Goal: Entertainment & Leisure: Consume media (video, audio)

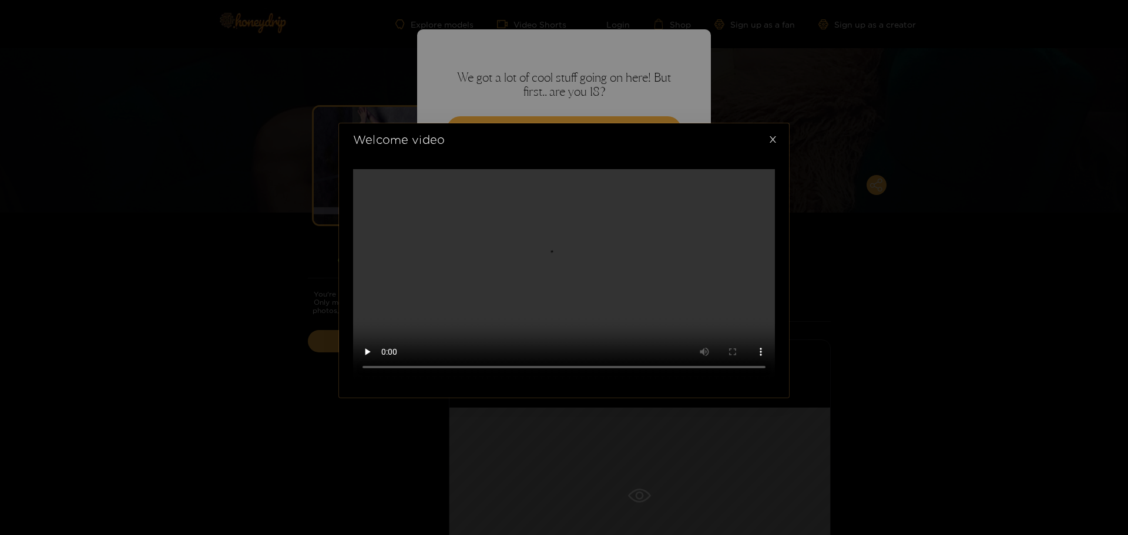
click at [772, 144] on icon "close" at bounding box center [772, 139] width 9 height 9
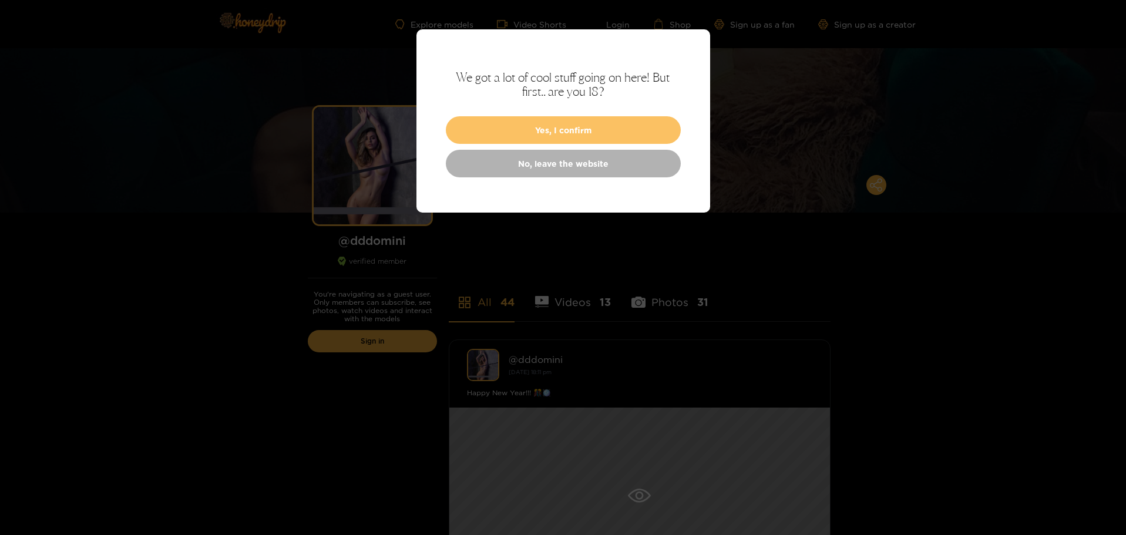
click at [583, 135] on button "Yes, I confirm" at bounding box center [563, 130] width 235 height 28
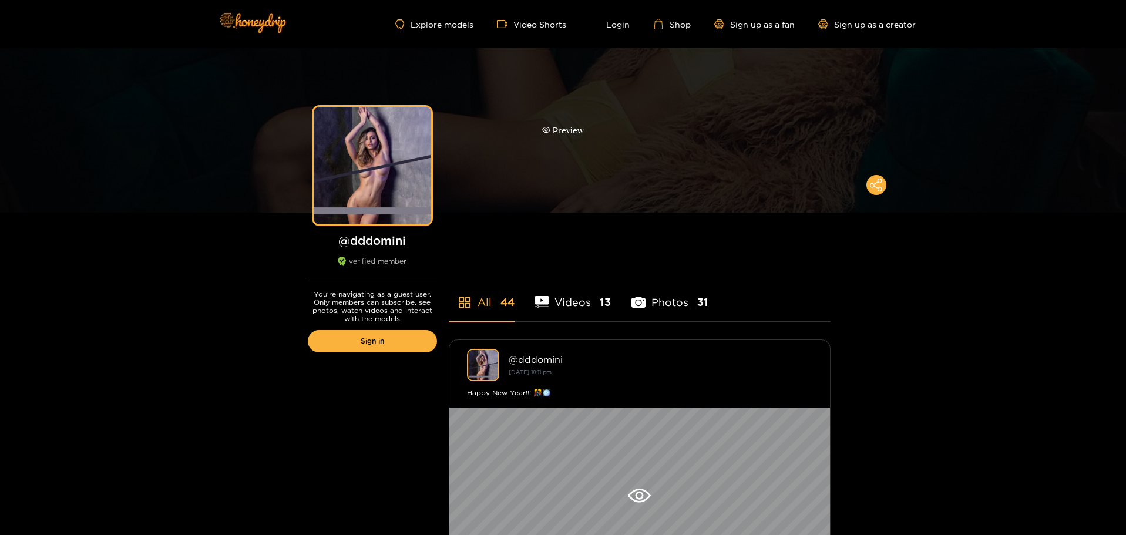
scroll to position [294, 0]
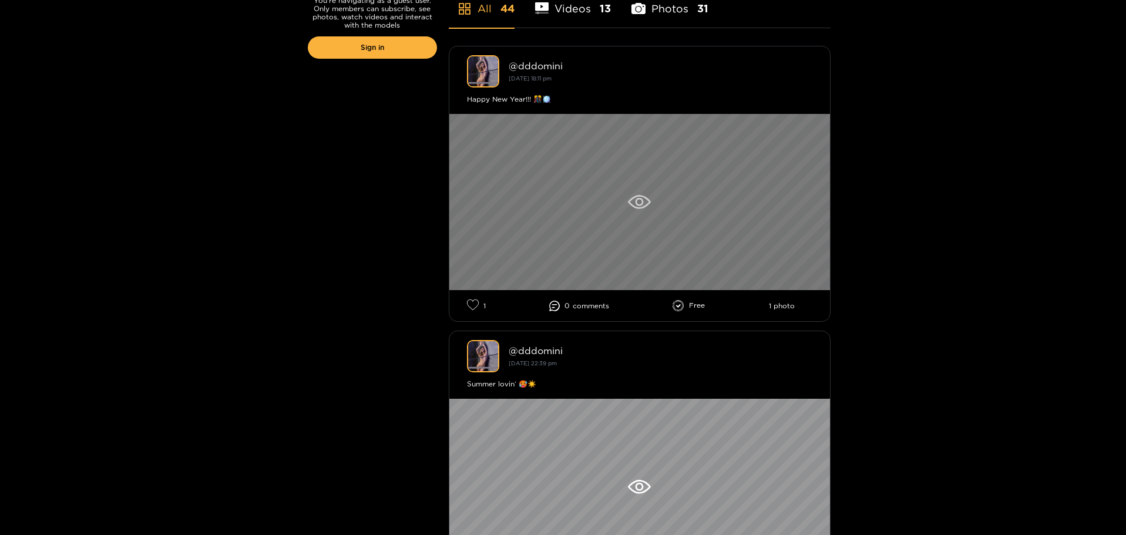
click at [645, 199] on icon at bounding box center [639, 202] width 23 height 14
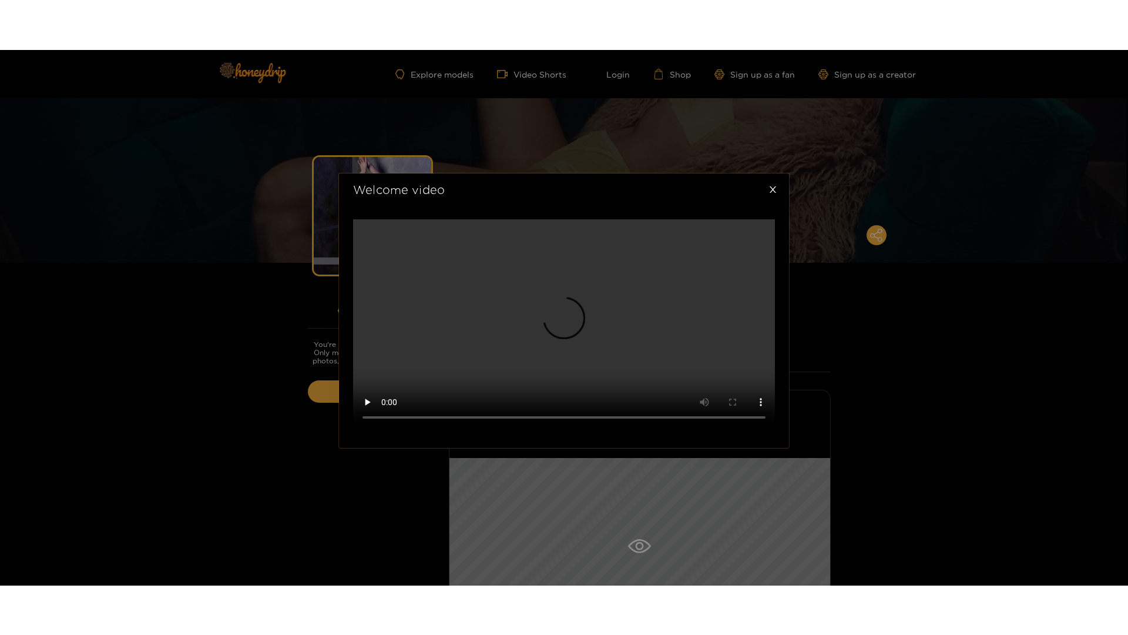
scroll to position [293, 0]
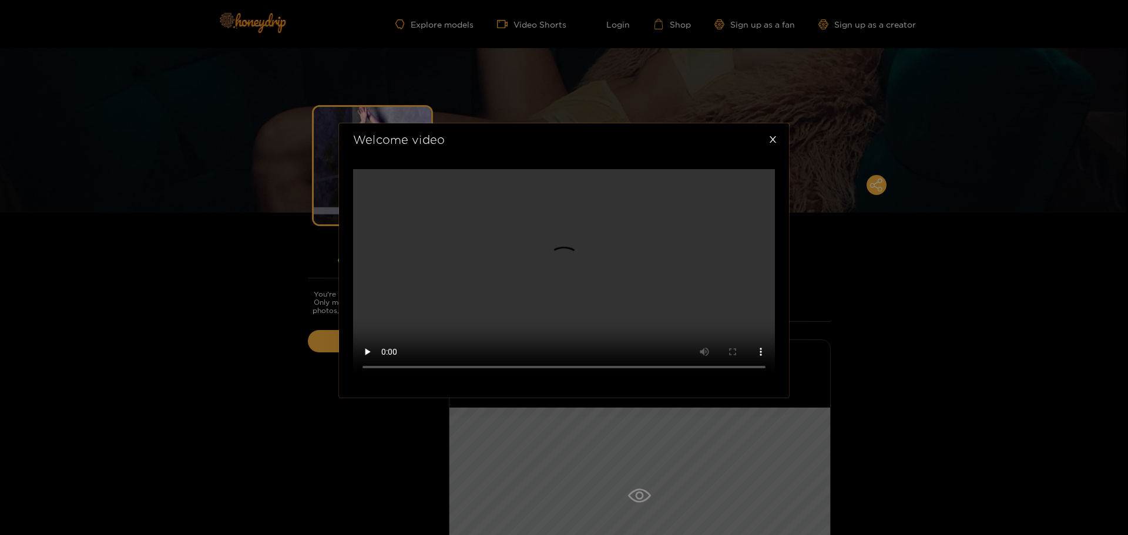
click at [491, 377] on video at bounding box center [564, 274] width 422 height 211
click at [558, 169] on video at bounding box center [564, 274] width 422 height 211
click at [570, 193] on video at bounding box center [564, 274] width 422 height 211
click at [541, 318] on video at bounding box center [564, 274] width 422 height 211
click at [548, 236] on video at bounding box center [564, 274] width 422 height 211
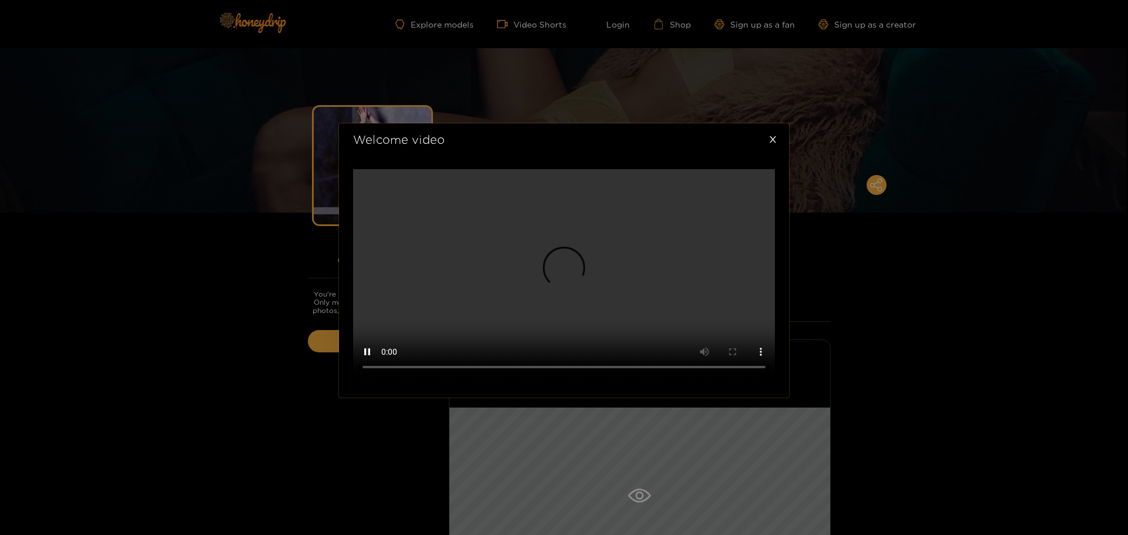
click at [414, 304] on video at bounding box center [564, 274] width 422 height 211
click at [609, 257] on video at bounding box center [564, 274] width 422 height 211
click at [575, 182] on video at bounding box center [564, 274] width 422 height 211
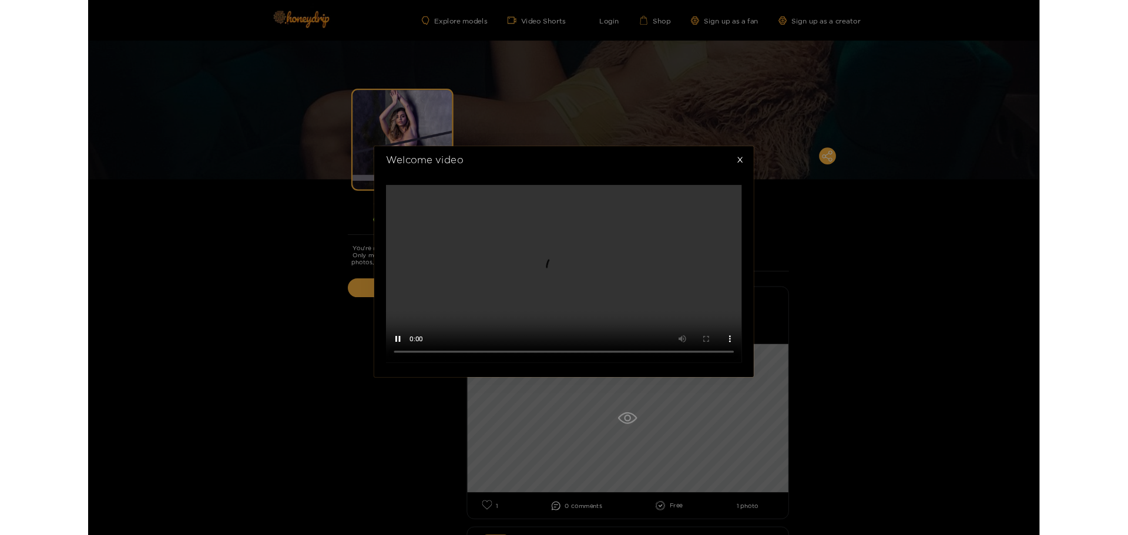
scroll to position [0, 0]
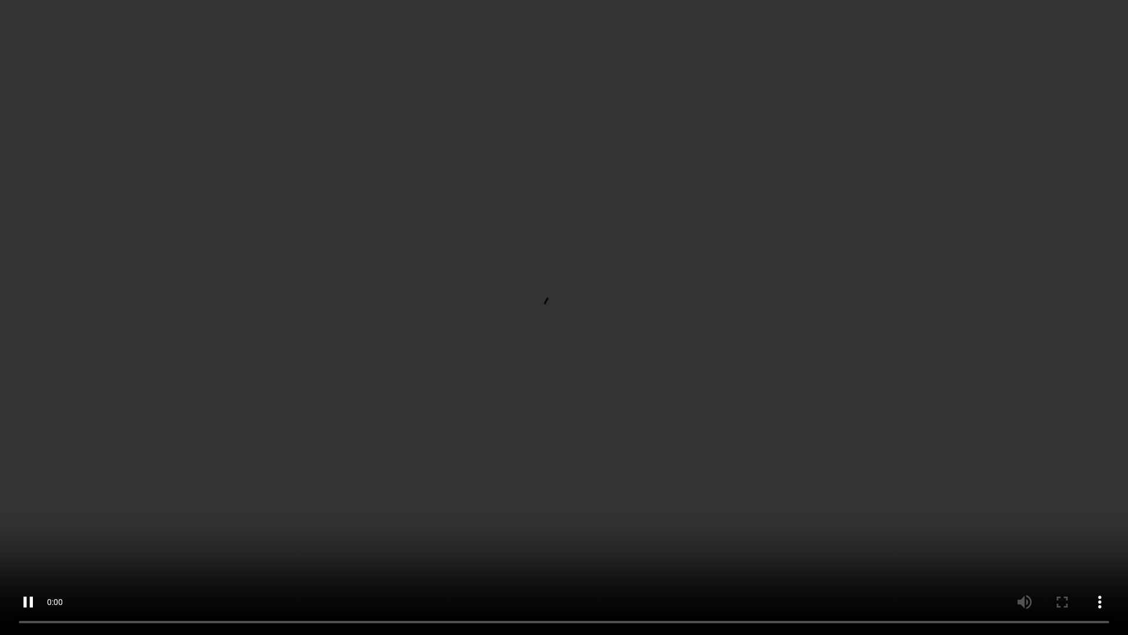
click at [590, 292] on video at bounding box center [564, 317] width 1128 height 635
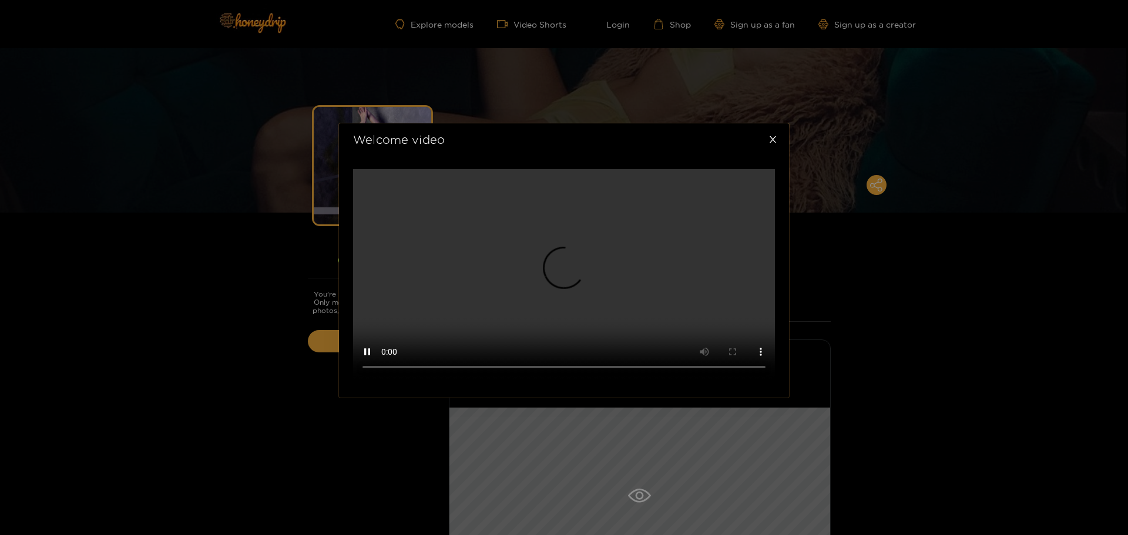
click at [592, 219] on video at bounding box center [564, 274] width 422 height 211
click at [645, 294] on video at bounding box center [564, 274] width 422 height 211
click at [447, 380] on video at bounding box center [564, 274] width 422 height 211
